Goal: Task Accomplishment & Management: Manage account settings

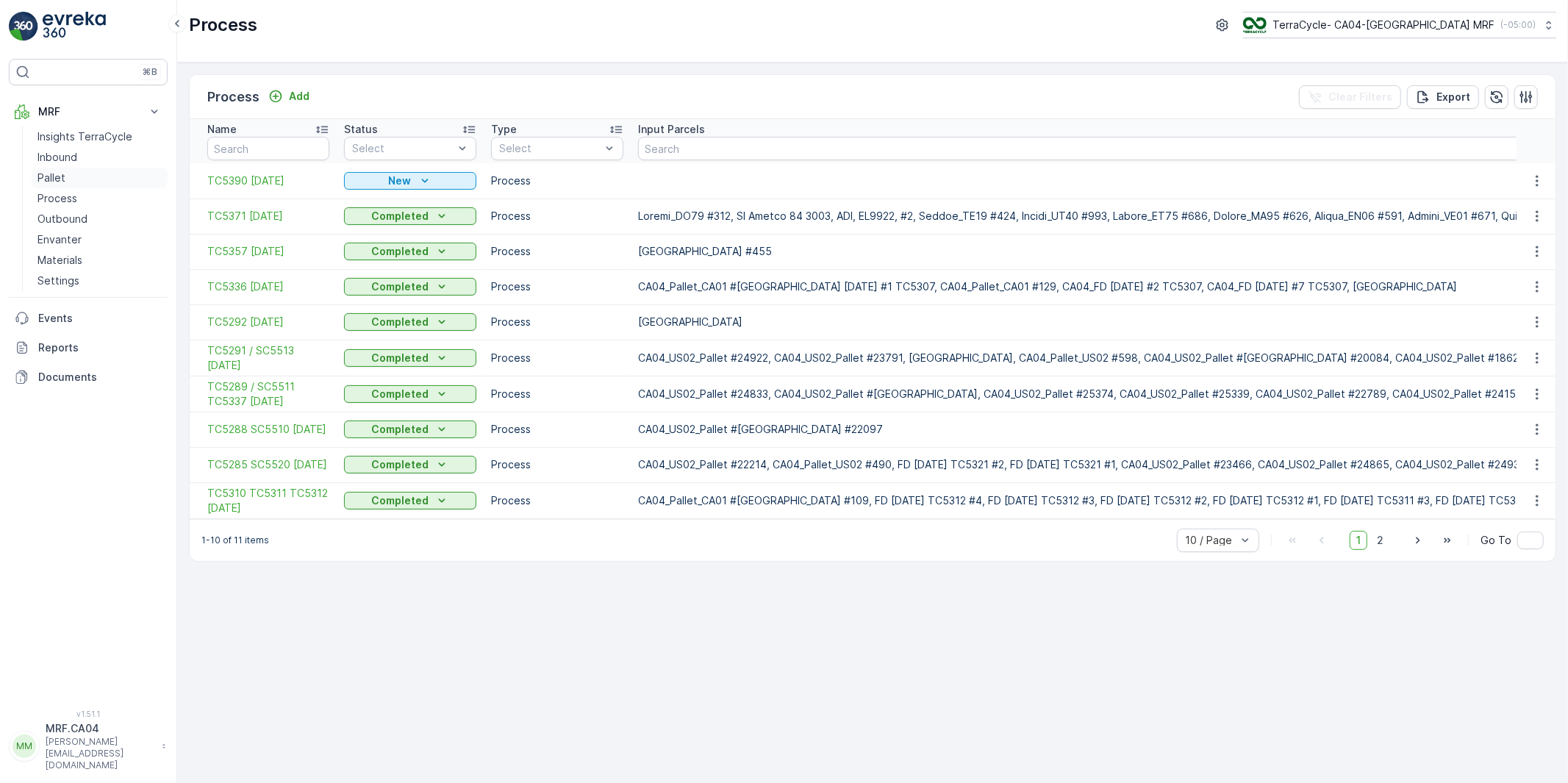
click at [56, 177] on p "Pallet" at bounding box center [51, 178] width 28 height 15
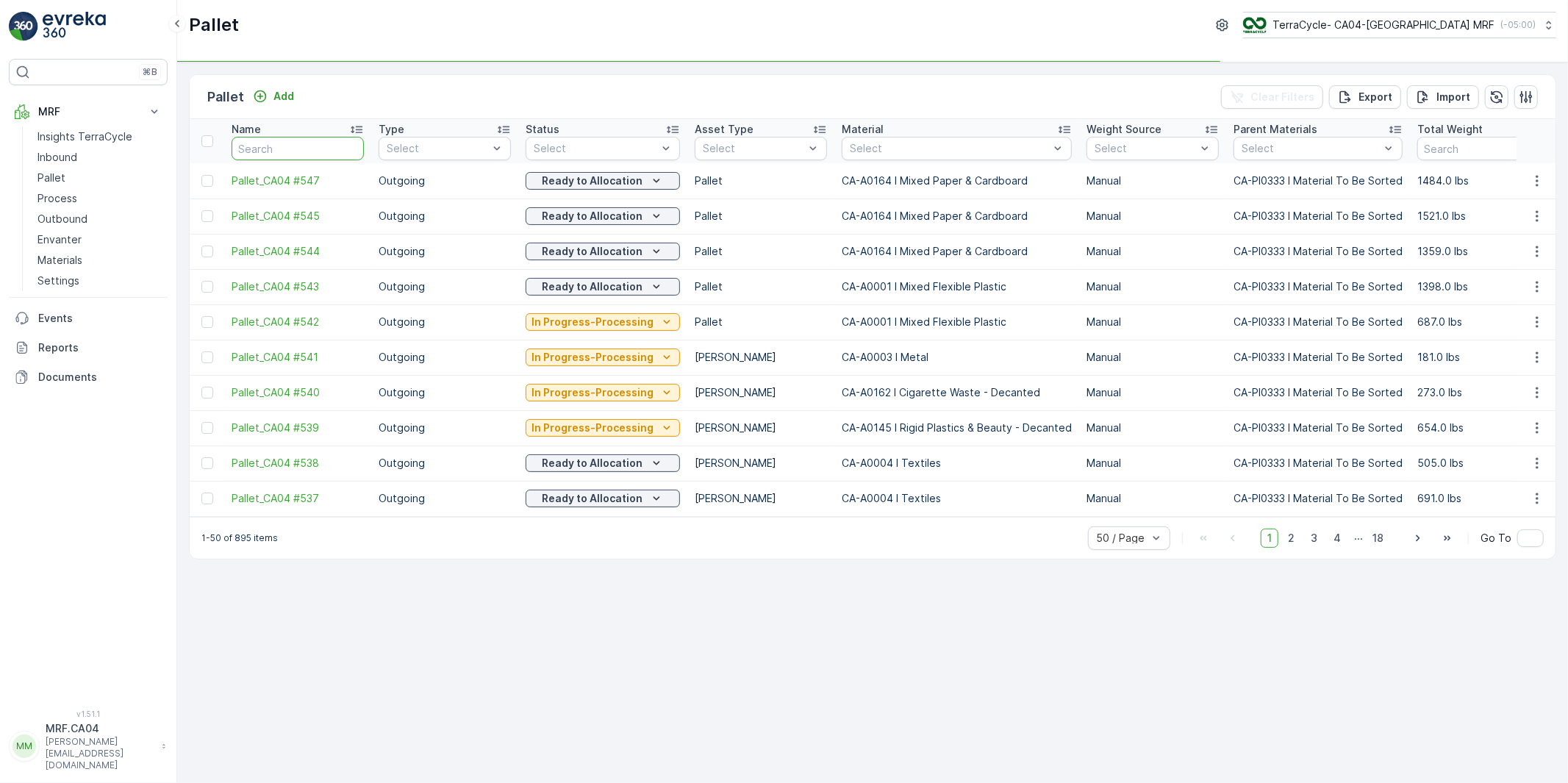
click at [277, 142] on input "text" at bounding box center [298, 148] width 132 height 23
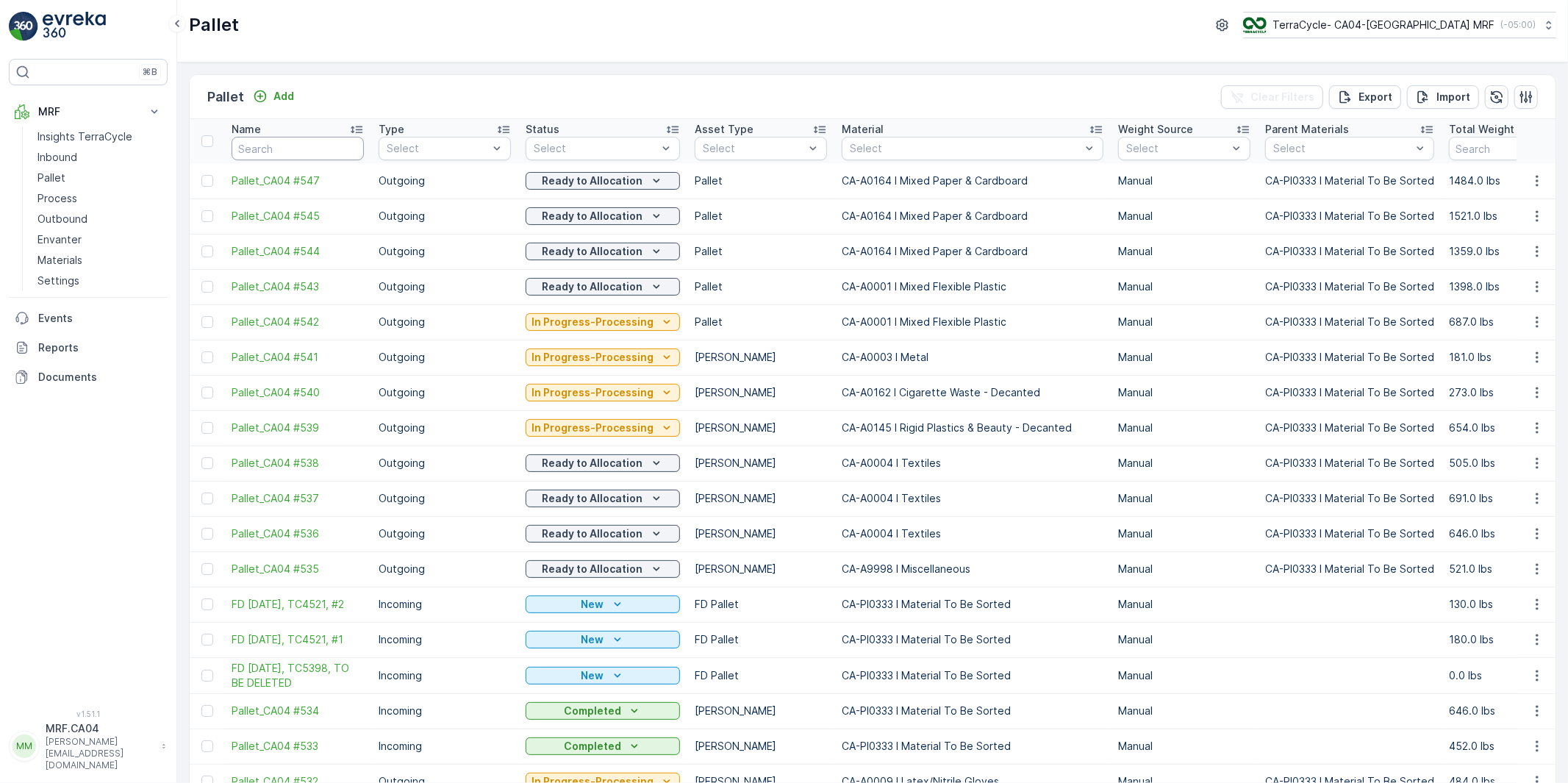
click at [285, 147] on input "text" at bounding box center [298, 148] width 132 height 23
type input "233"
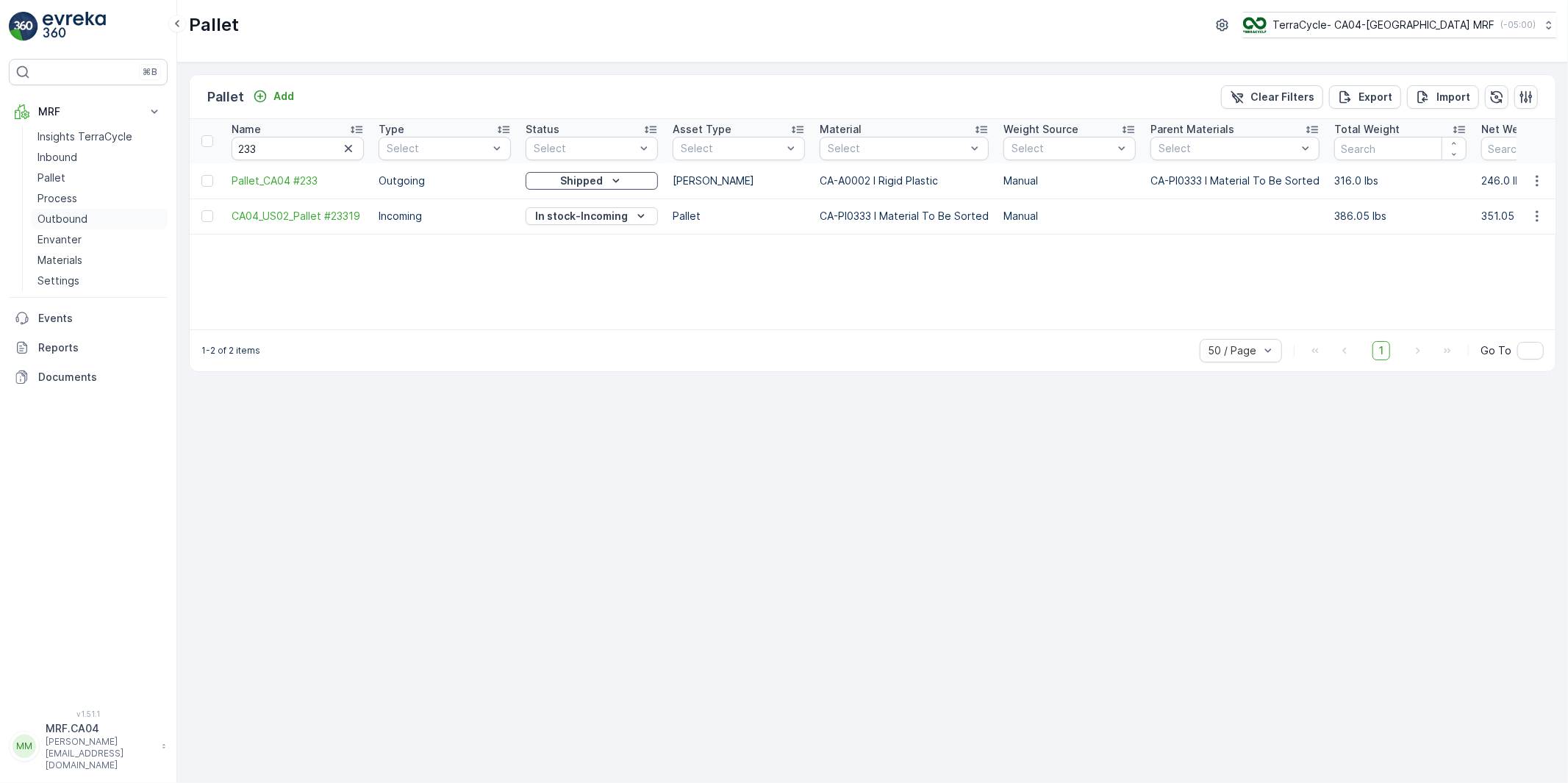
click at [59, 213] on p "Outbound" at bounding box center [62, 219] width 50 height 15
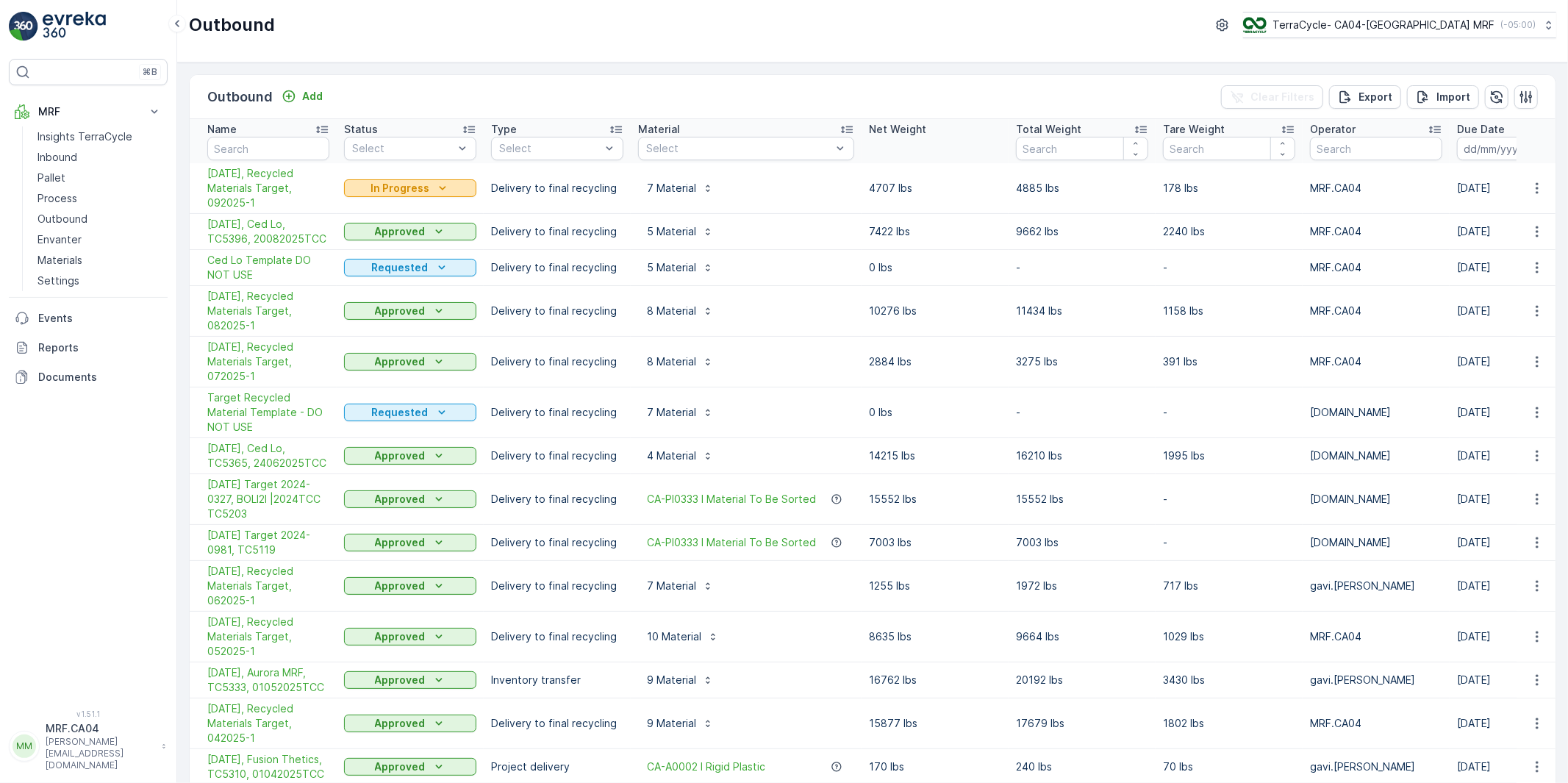
click at [427, 188] on p "In Progress" at bounding box center [399, 188] width 59 height 15
click at [376, 249] on span "Completed" at bounding box center [380, 251] width 55 height 15
click at [243, 148] on input "text" at bounding box center [268, 148] width 122 height 23
type input "template"
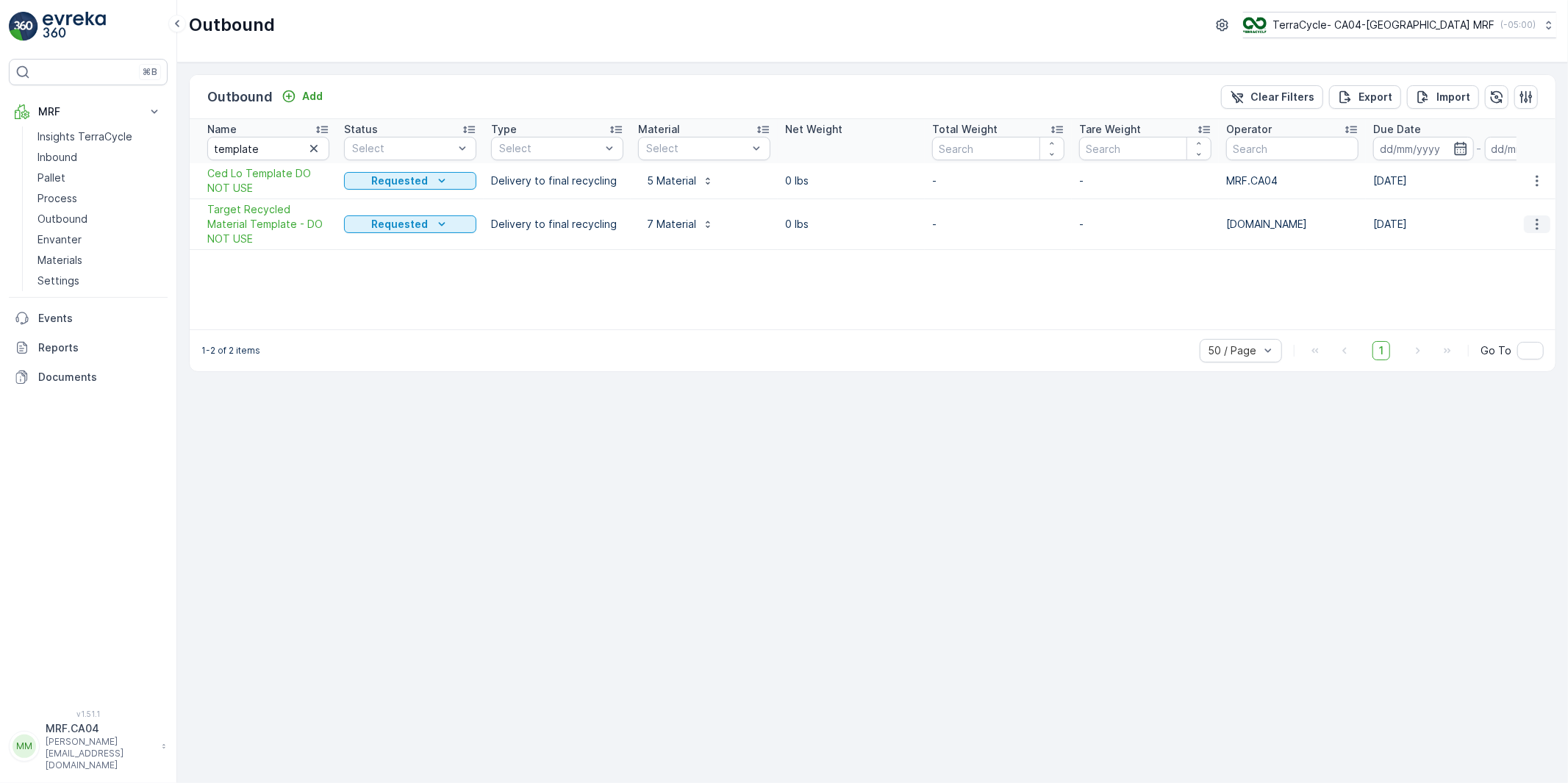
click at [1536, 217] on icon "button" at bounding box center [1537, 224] width 15 height 15
click at [1477, 275] on span "Duplicate Outbound" at bounding box center [1507, 280] width 100 height 15
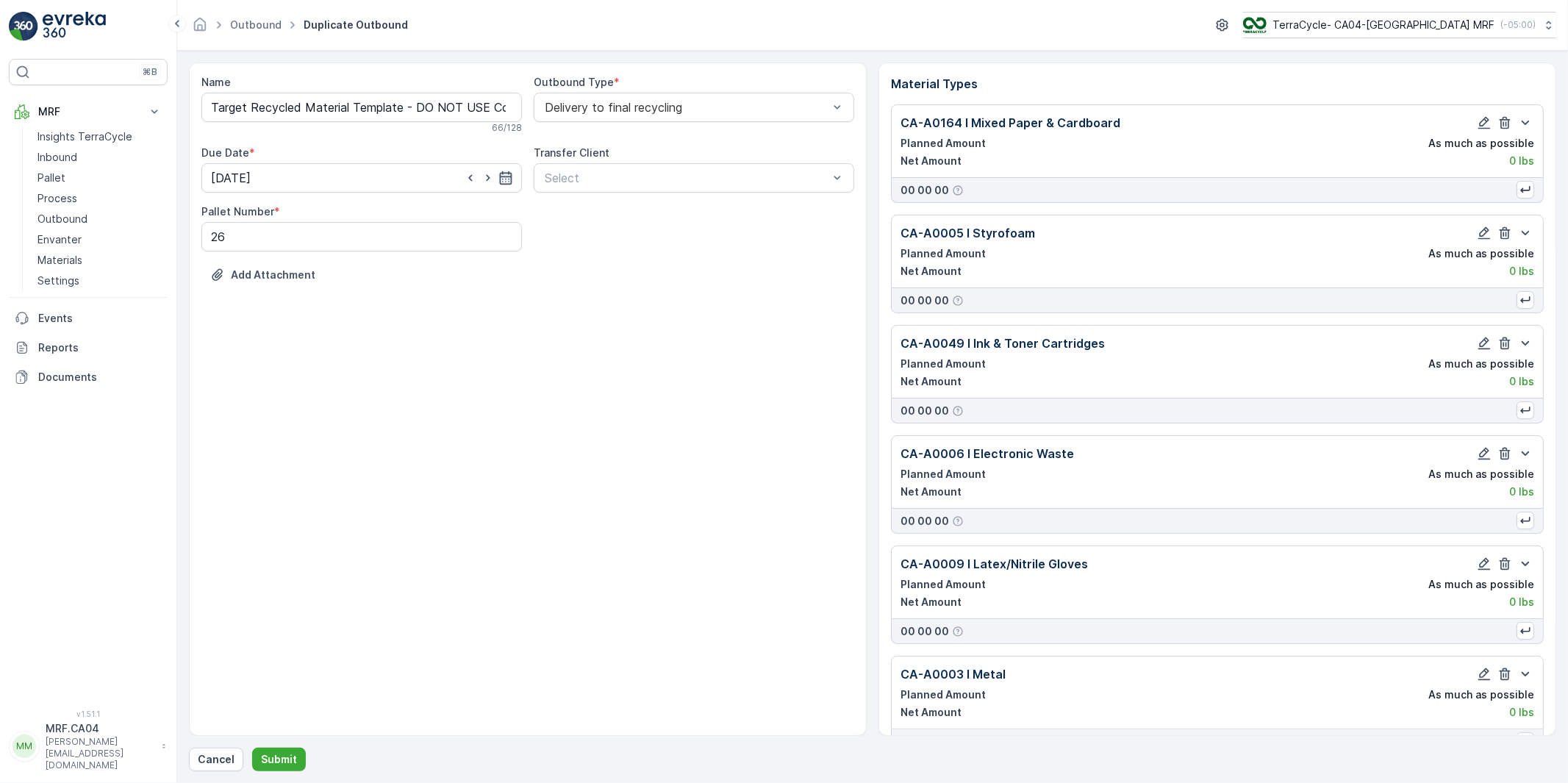
click at [500, 173] on icon "button" at bounding box center [506, 178] width 12 height 13
click at [350, 211] on p "Today" at bounding box center [356, 213] width 34 height 15
click at [357, 385] on div "31" at bounding box center [358, 388] width 23 height 23
type input "31.10.2025"
click at [391, 403] on div "Name Target Recycled Material Template - DO NOT USE Copy #1759325307482 66 / 12…" at bounding box center [528, 398] width 678 height 673
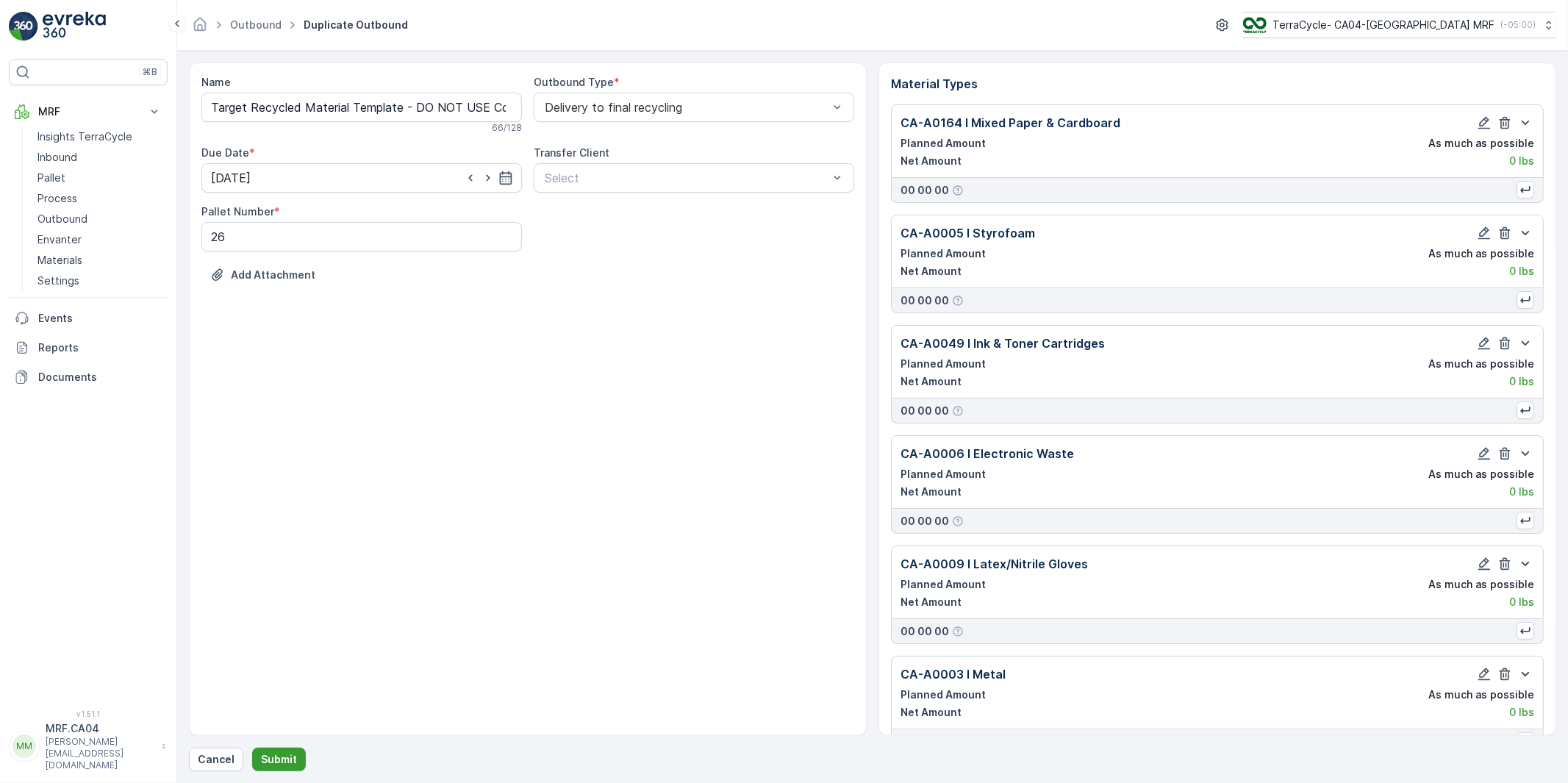
click at [277, 758] on p "Submit" at bounding box center [278, 760] width 36 height 15
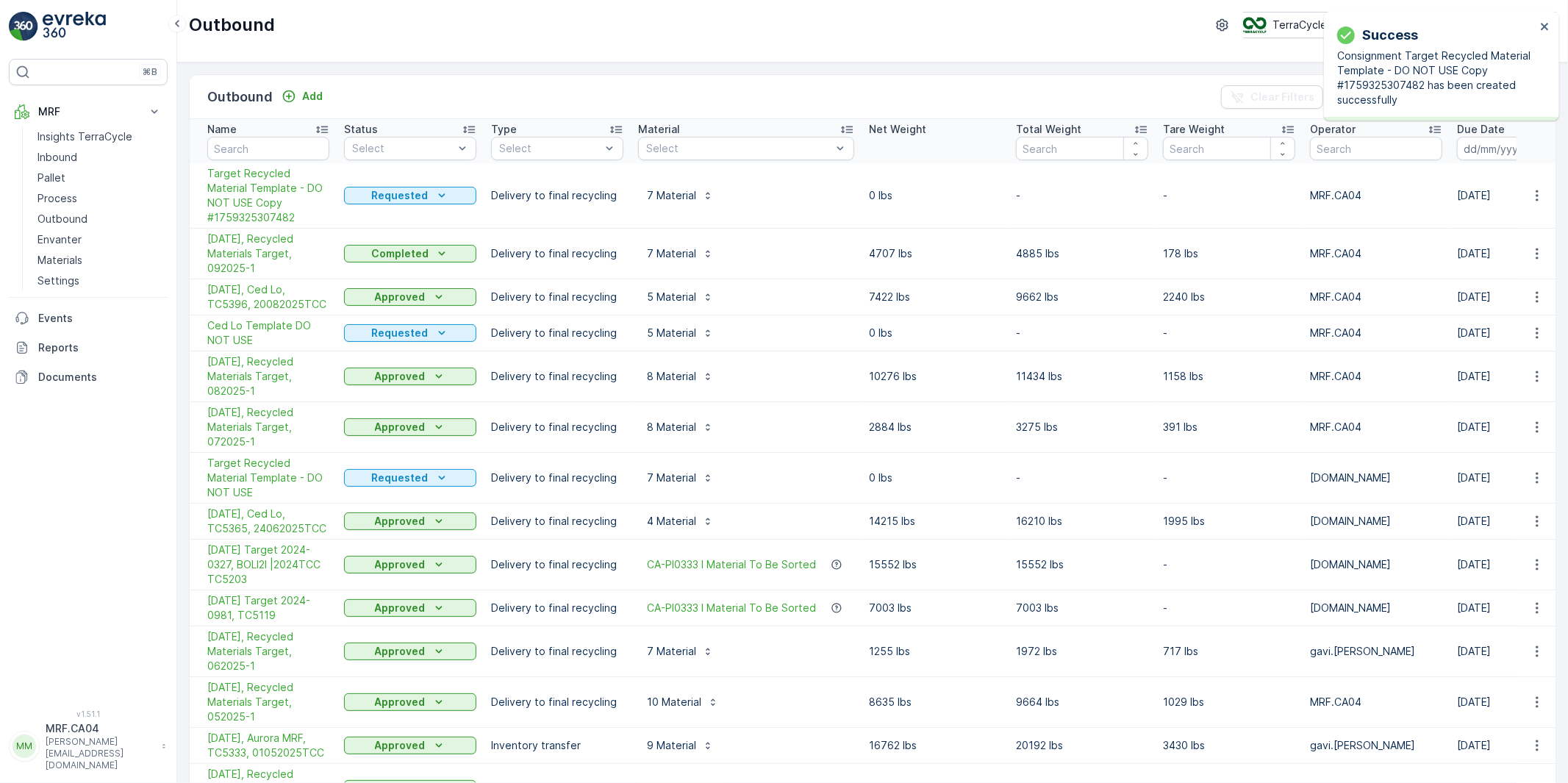
drag, startPoint x: 202, startPoint y: 222, endPoint x: 260, endPoint y: 253, distance: 65.8
click at [260, 253] on td "09/01/25, Recycled Materials Target, 092025-1" at bounding box center [264, 254] width 147 height 50
copy span "09/01/25, Recycled Materials Target, 092025-1"
click at [1538, 188] on icon "button" at bounding box center [1537, 196] width 15 height 15
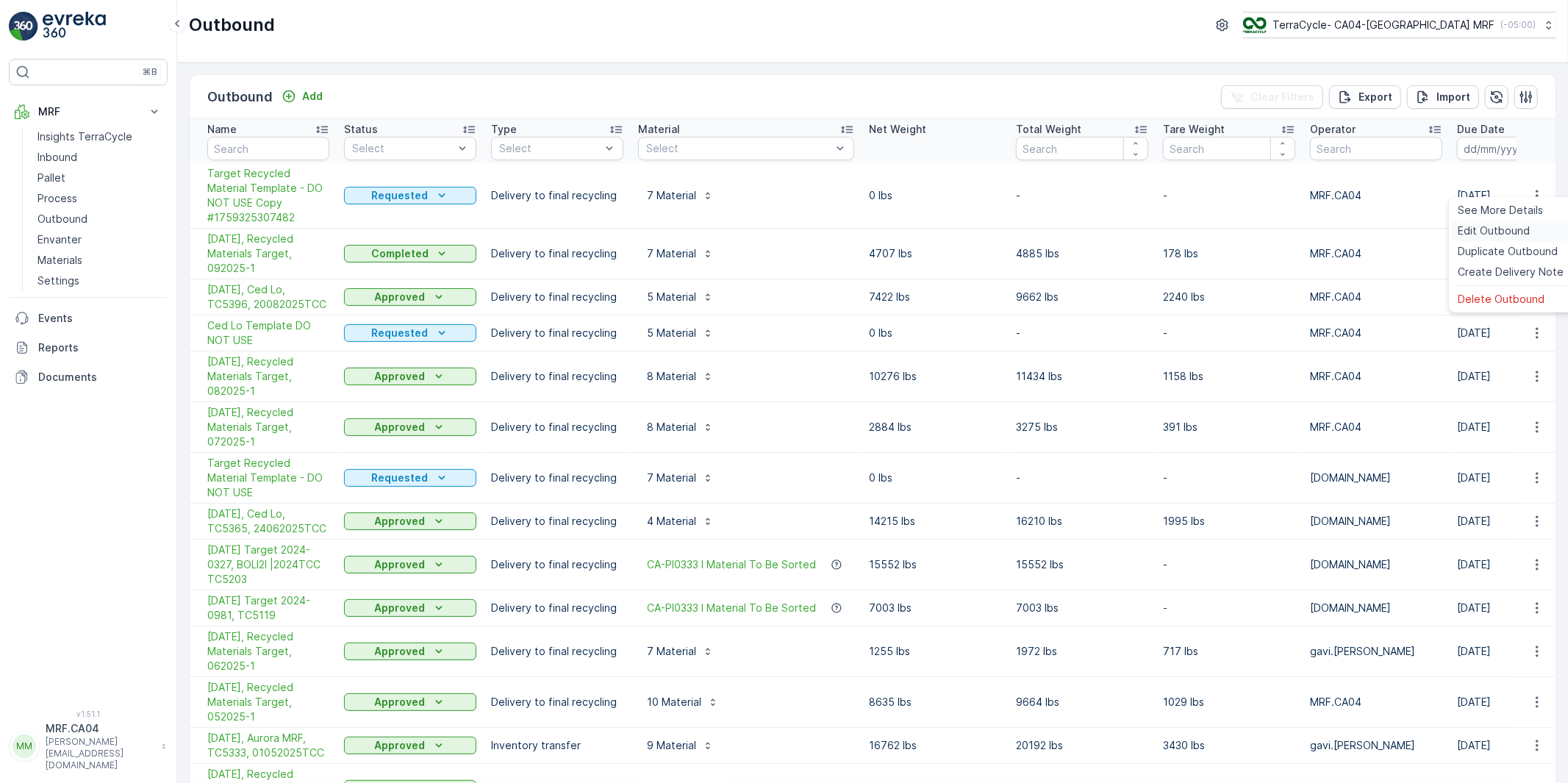
click at [1480, 231] on span "Edit Outbound" at bounding box center [1494, 231] width 72 height 15
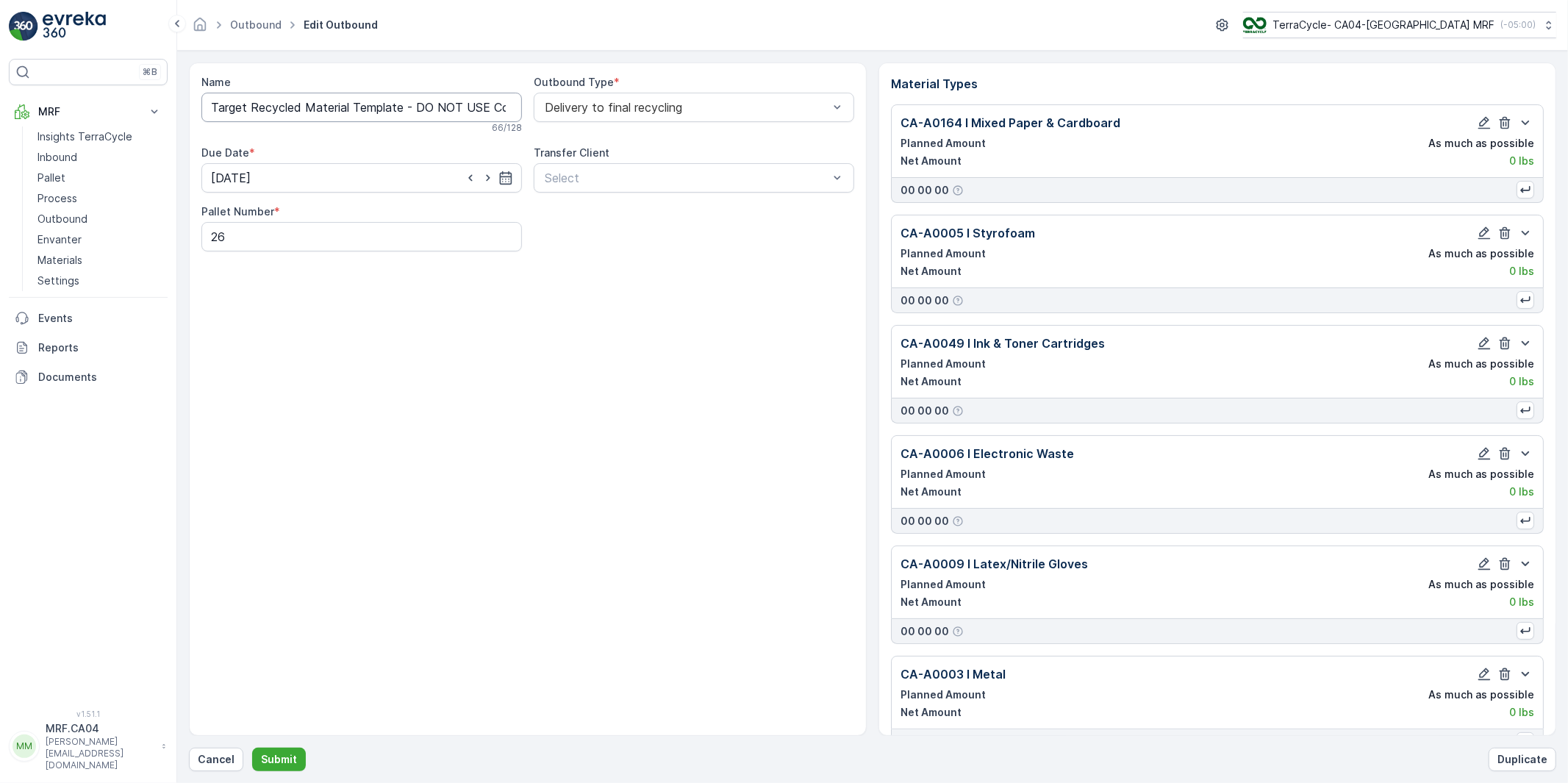
click at [333, 106] on input "Target Recycled Material Template - DO NOT USE Copy #1759325307482" at bounding box center [361, 107] width 320 height 30
paste input "10/01/25, Target Recycling, 102025-1"
type input "10/01/25, Target Recycling, 102025-1"
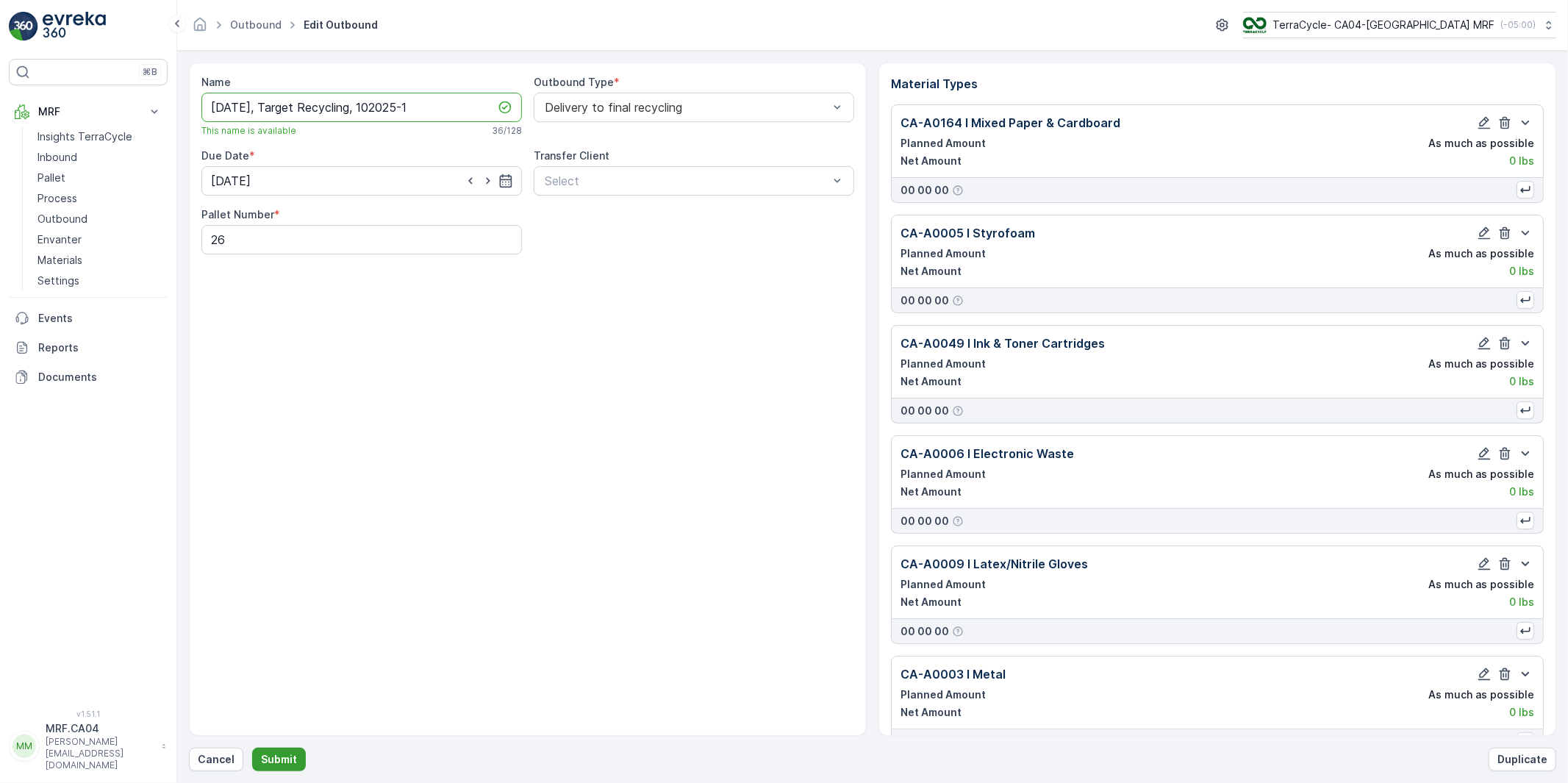
click at [283, 753] on p "Submit" at bounding box center [278, 760] width 36 height 15
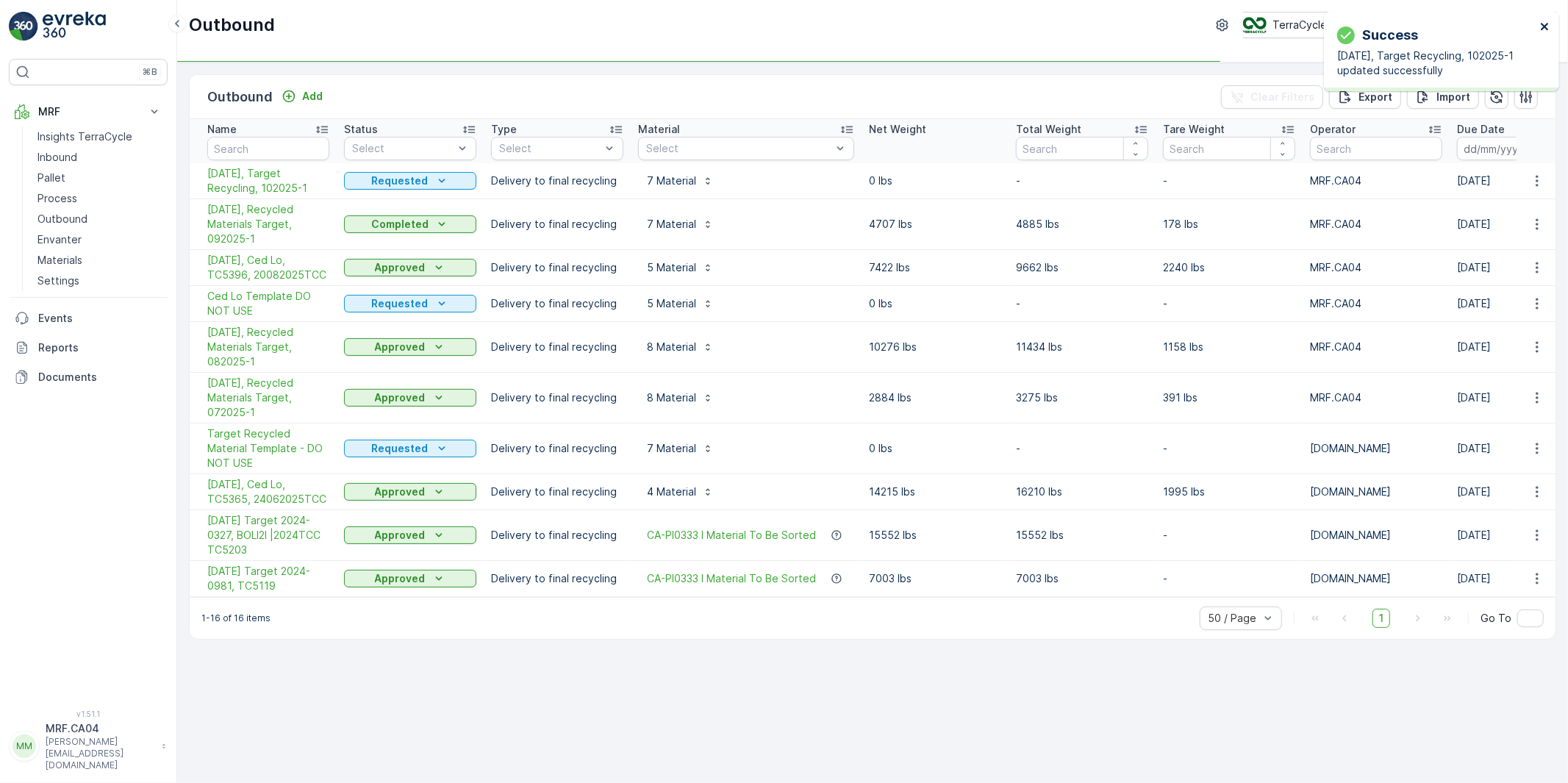
click at [1545, 23] on icon "close" at bounding box center [1545, 26] width 10 height 12
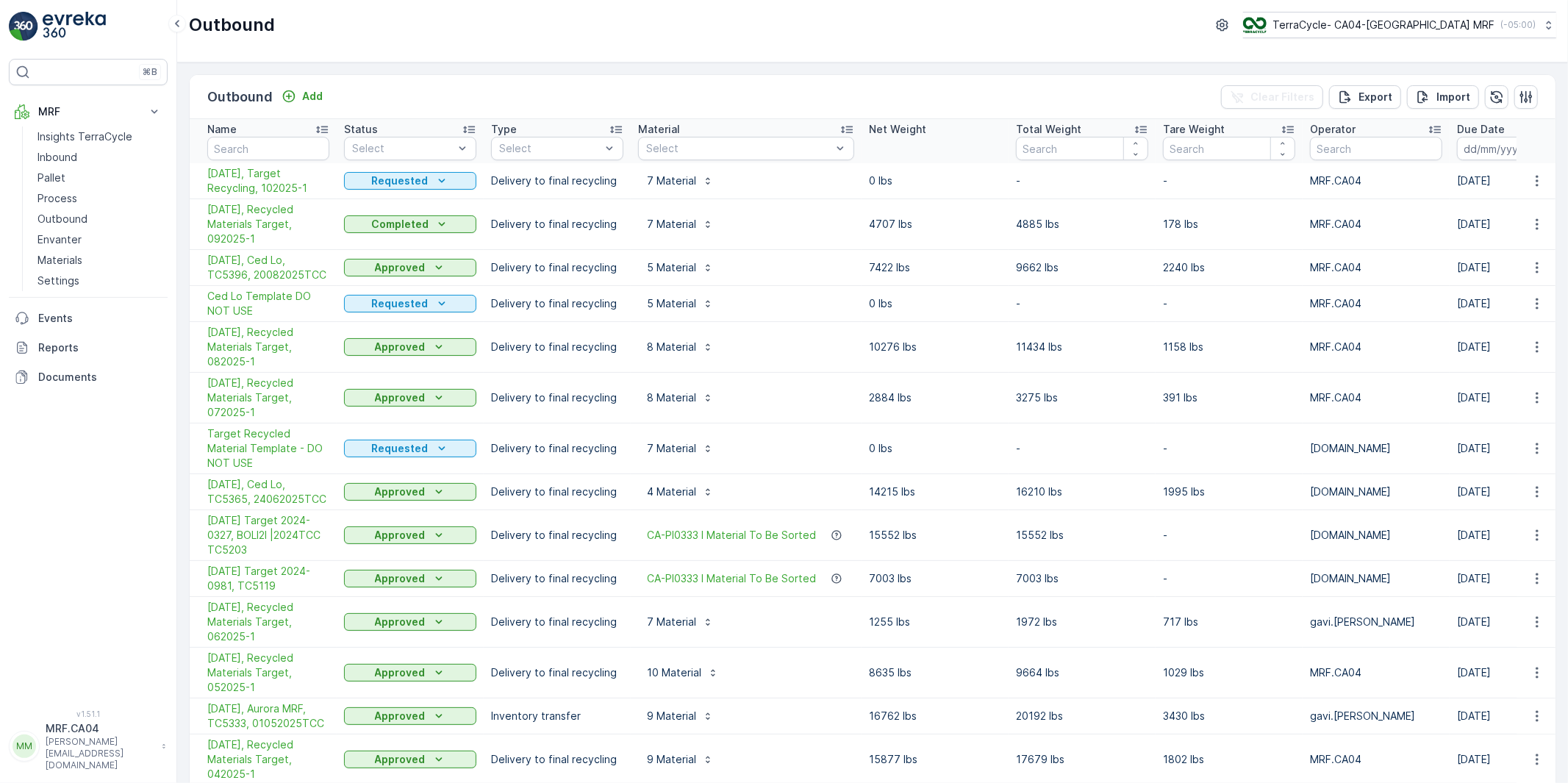
click at [89, 736] on p "MRF.CA04" at bounding box center [100, 729] width 109 height 15
click at [76, 725] on div "Log Out" at bounding box center [88, 722] width 153 height 20
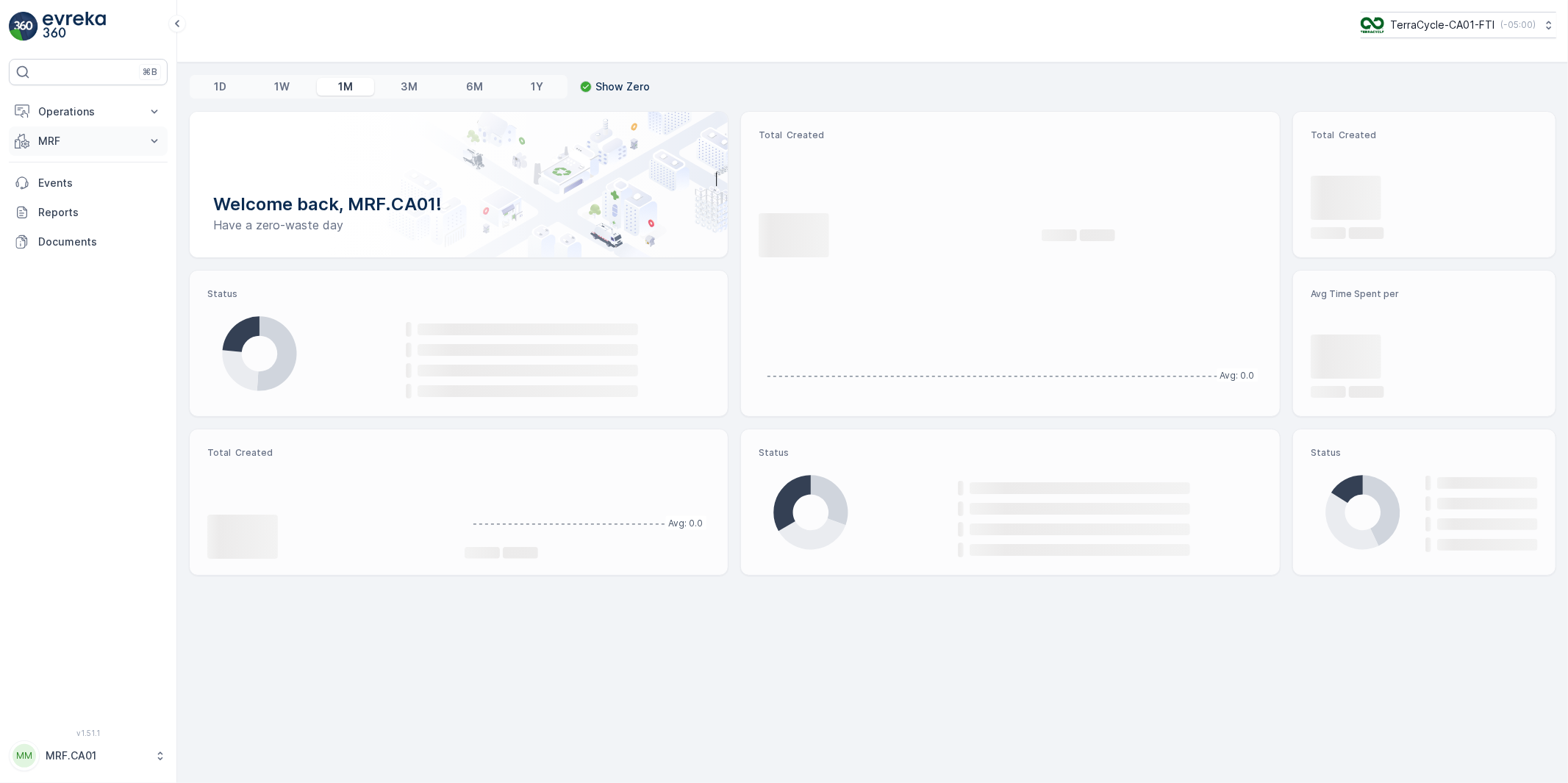
click at [42, 145] on p "MRF" at bounding box center [88, 142] width 100 height 15
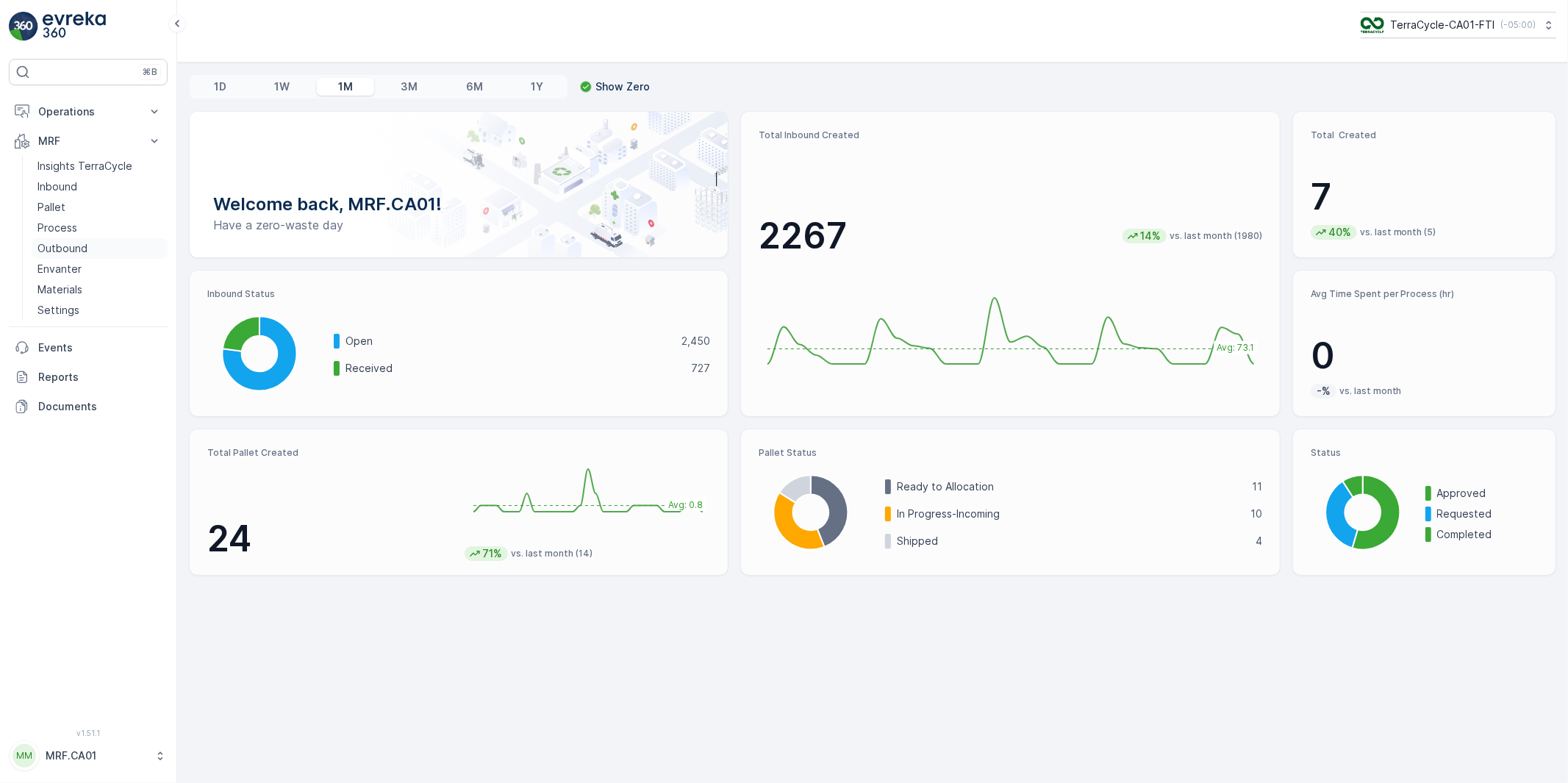
click at [61, 249] on p "Outbound" at bounding box center [62, 249] width 50 height 15
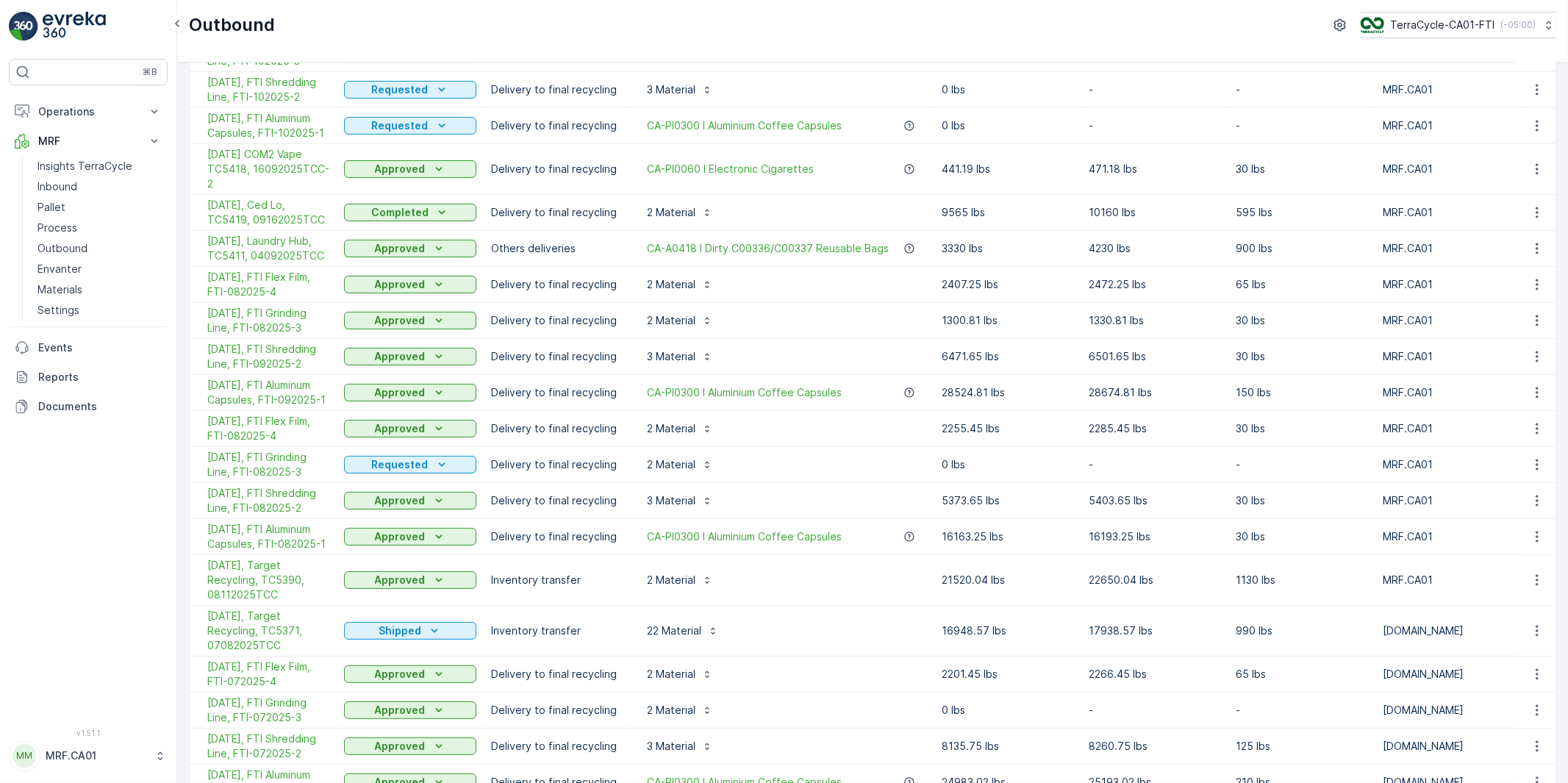
scroll to position [327, 0]
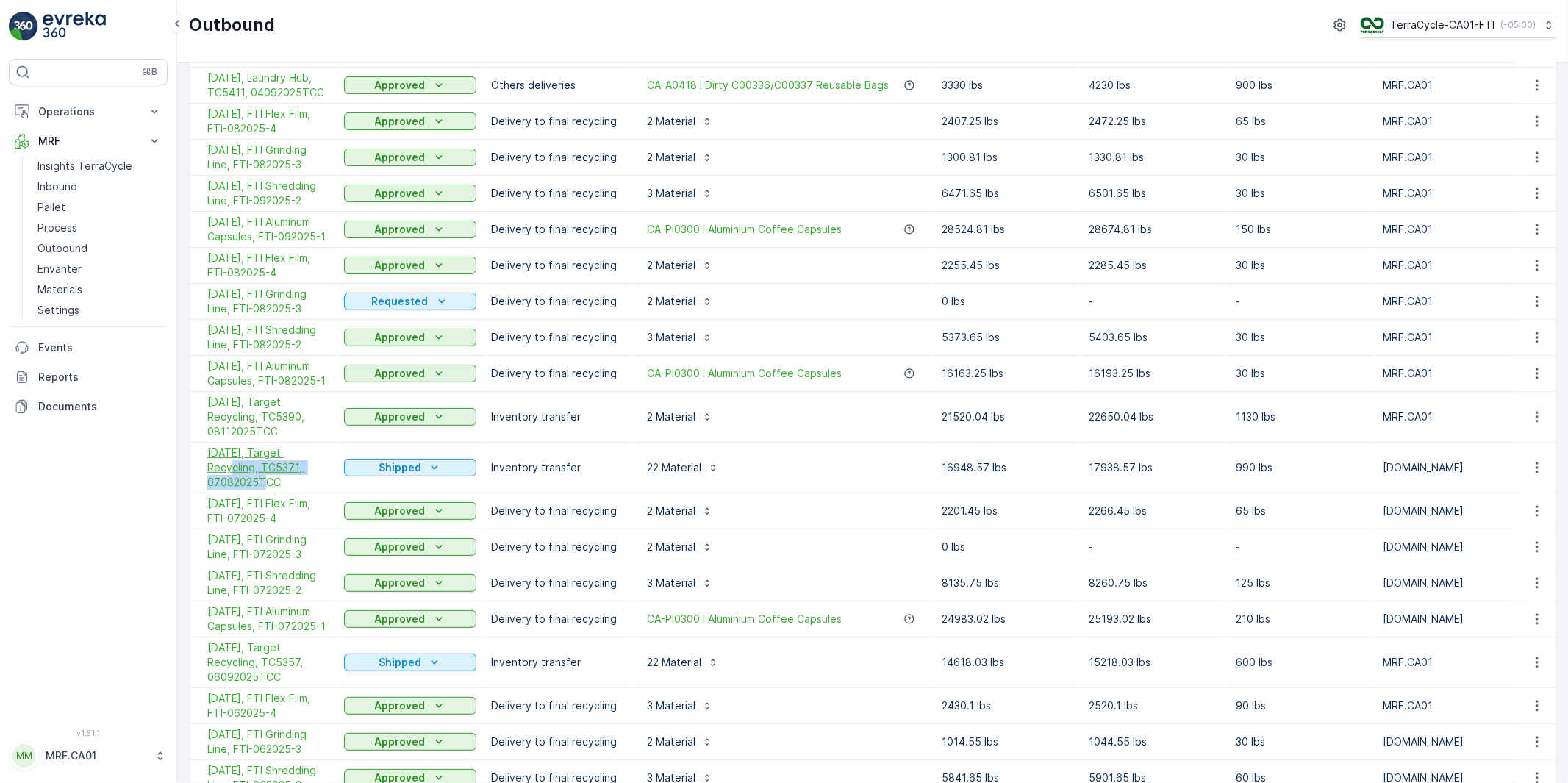
drag, startPoint x: 196, startPoint y: 463, endPoint x: 236, endPoint y: 476, distance: 42.1
click at [236, 476] on td "07/08/2025, Target Recycling, TC5371, 07082025TCC" at bounding box center [264, 467] width 147 height 50
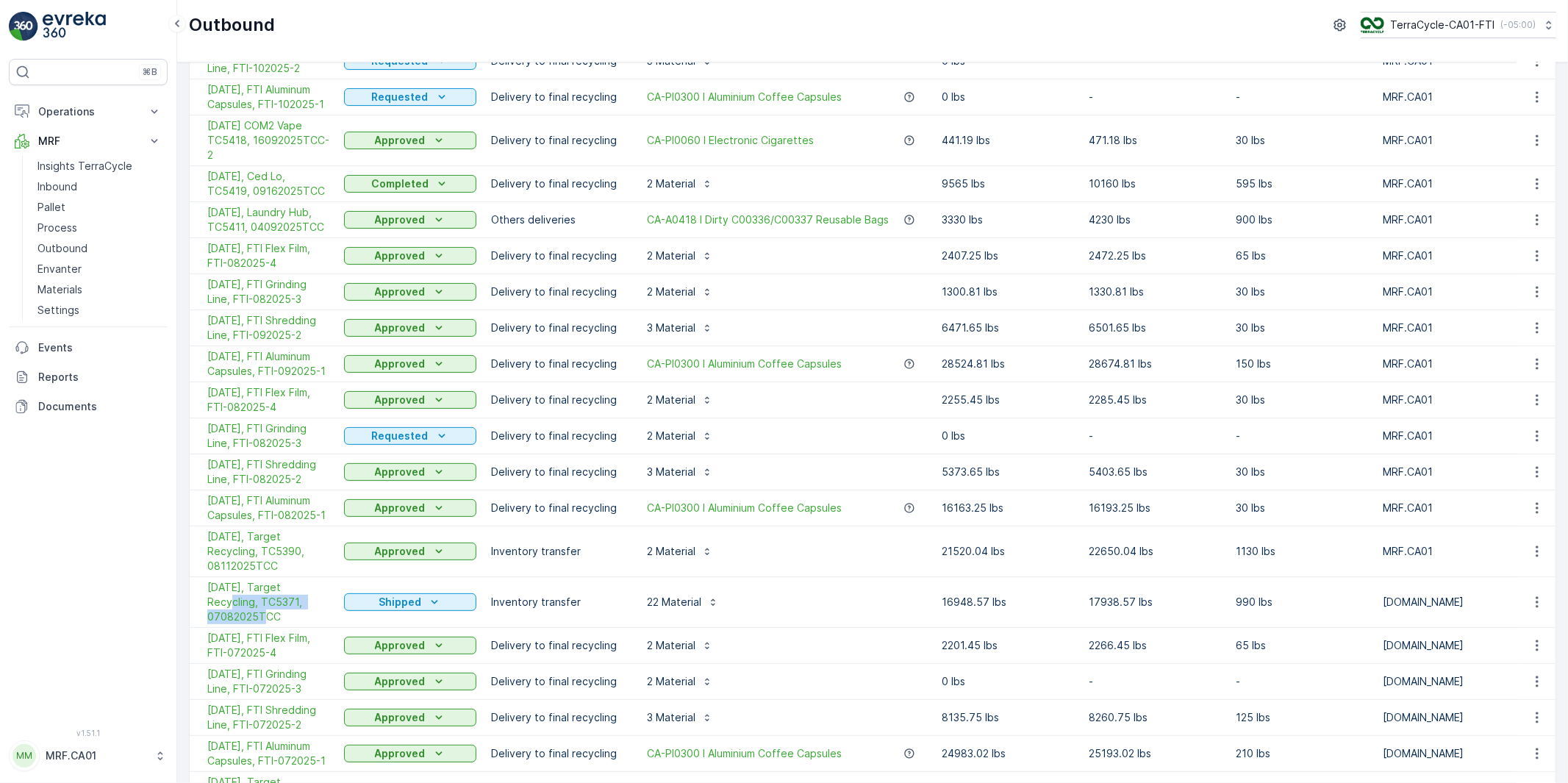
scroll to position [163, 0]
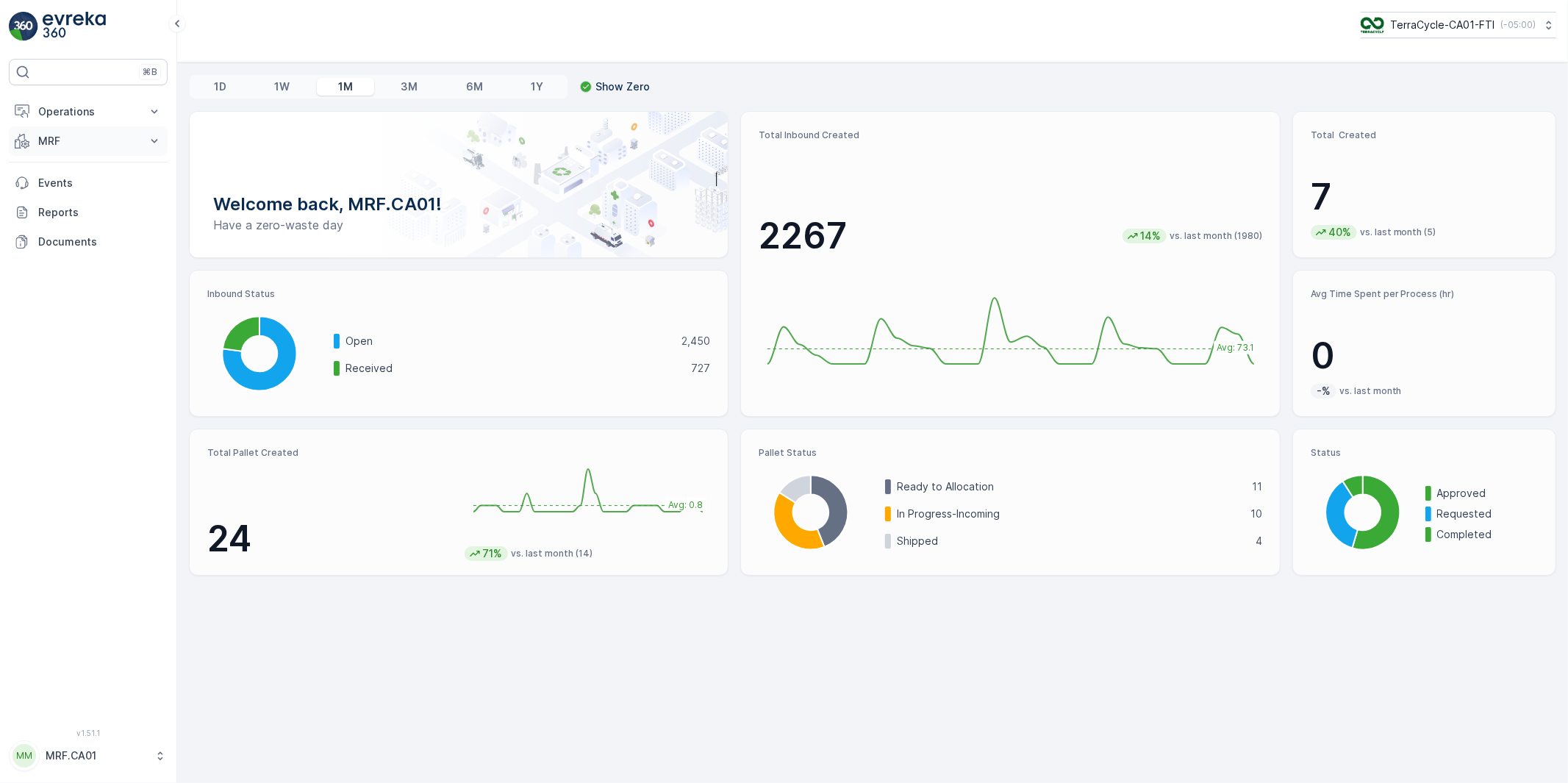
click at [55, 135] on p "MRF" at bounding box center [88, 142] width 100 height 15
click at [54, 209] on p "Pallet" at bounding box center [51, 208] width 28 height 15
